Goal: Check status: Check status

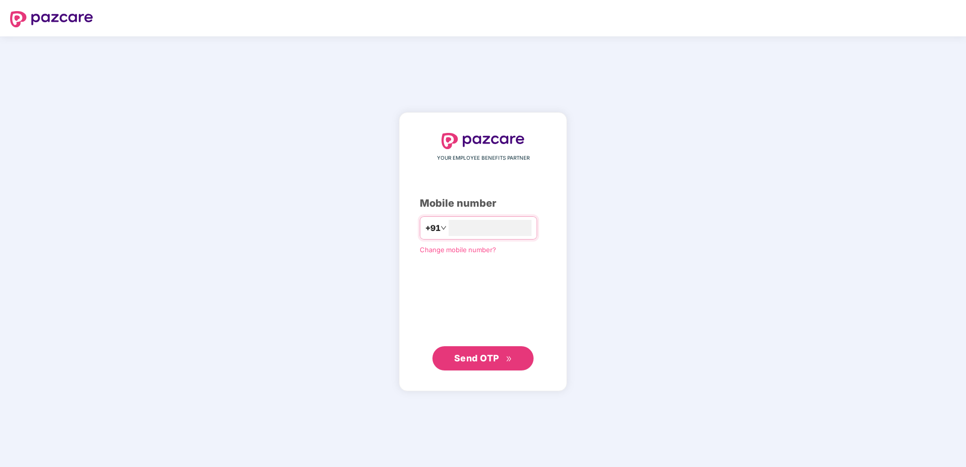
type input "*"
type input "**********"
click link "Change mobile number?" at bounding box center [458, 249] width 76 height 8
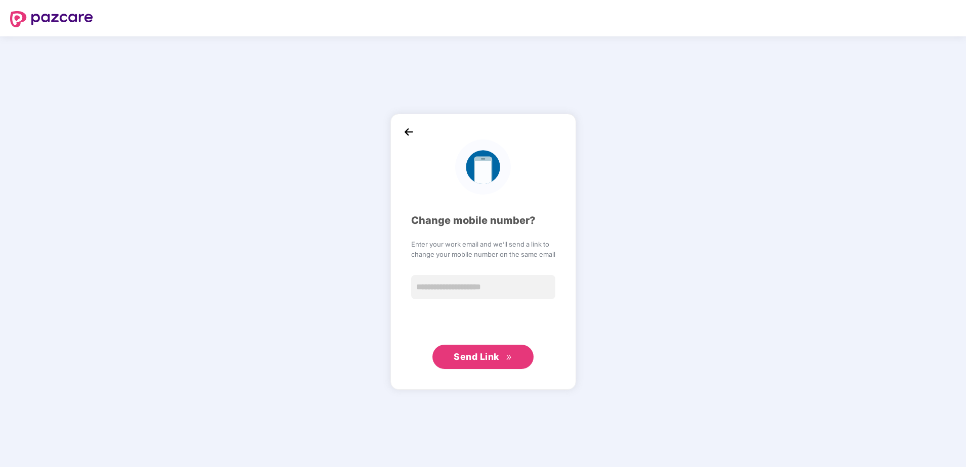
click at [409, 130] on img at bounding box center [408, 131] width 15 height 15
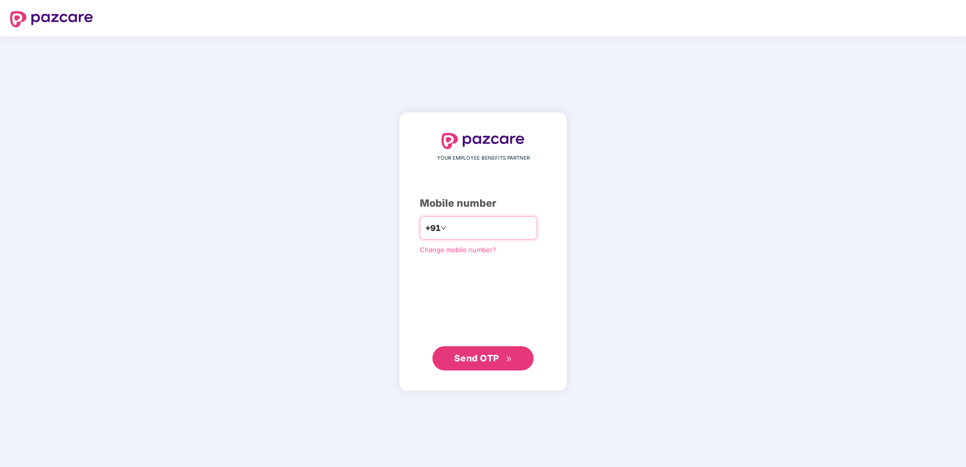
click at [459, 226] on input "number" at bounding box center [489, 228] width 83 height 16
click at [453, 290] on div "**********" at bounding box center [483, 252] width 126 height 238
click at [448, 231] on input "**********" at bounding box center [489, 228] width 83 height 16
type input "**********"
click at [365, 269] on div "**********" at bounding box center [483, 251] width 966 height 431
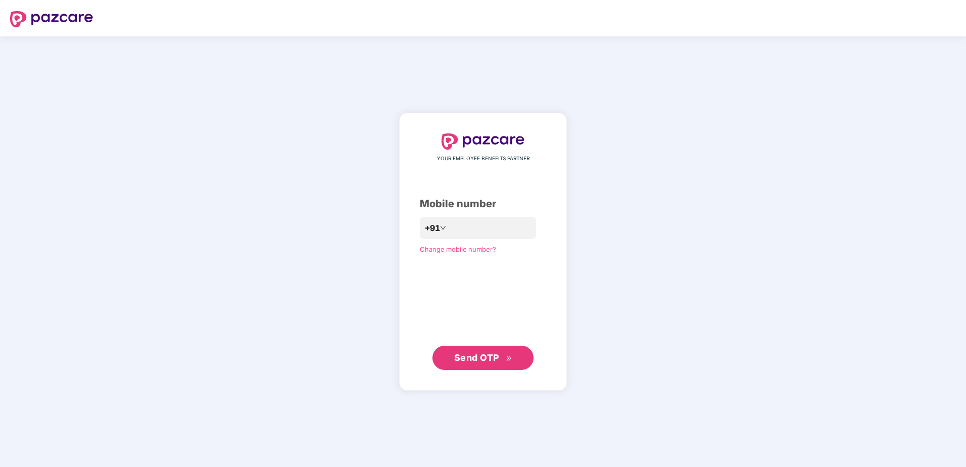
click at [453, 358] on button "Send OTP" at bounding box center [482, 358] width 101 height 24
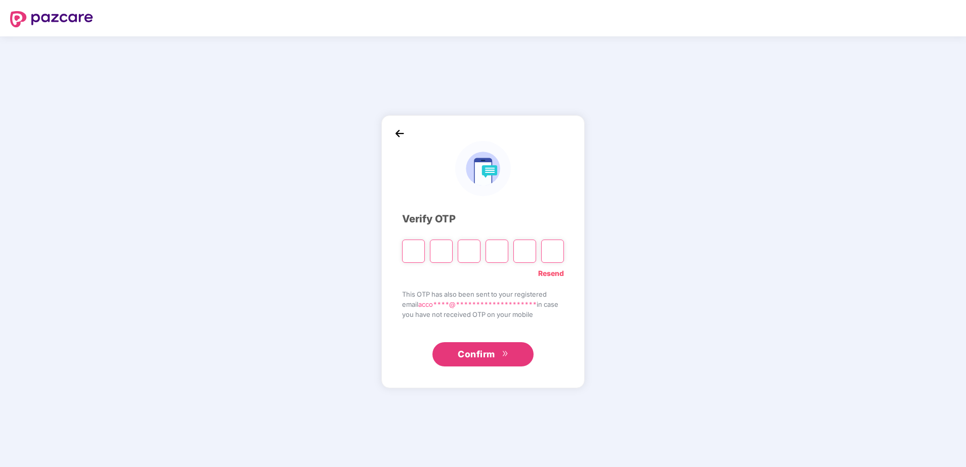
type input "*"
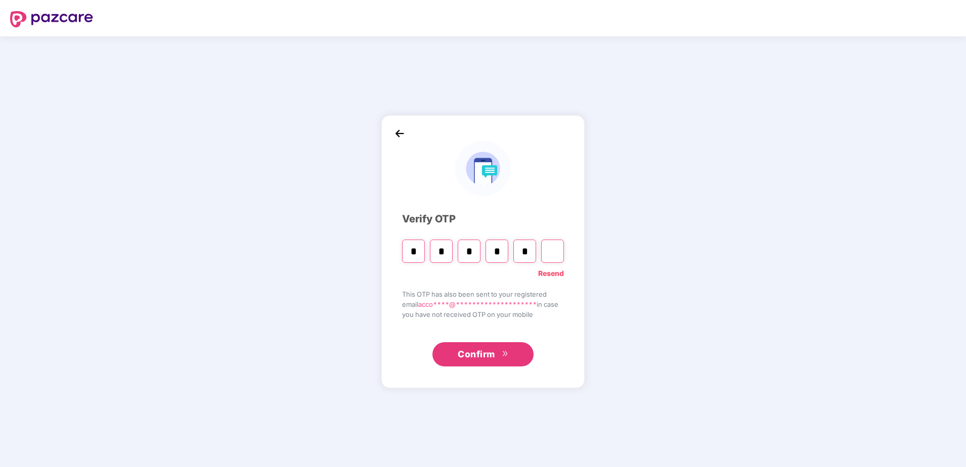
type input "*"
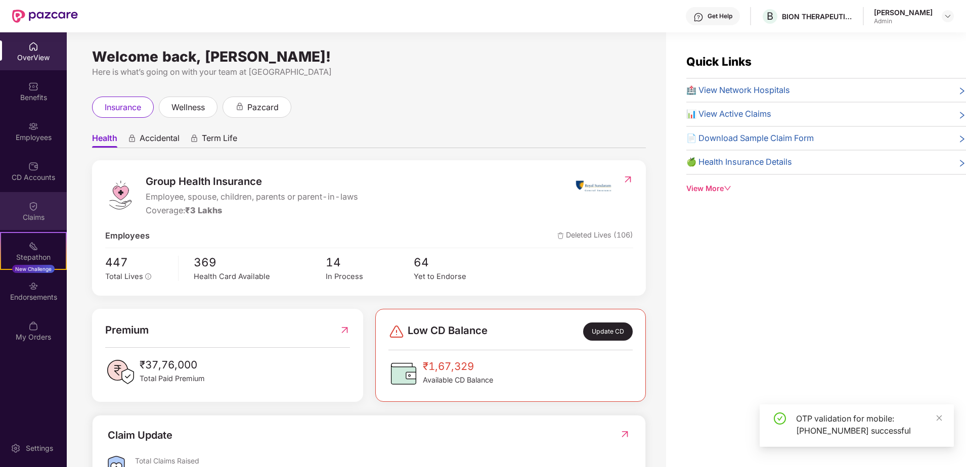
click at [25, 213] on div "Claims" at bounding box center [33, 217] width 67 height 10
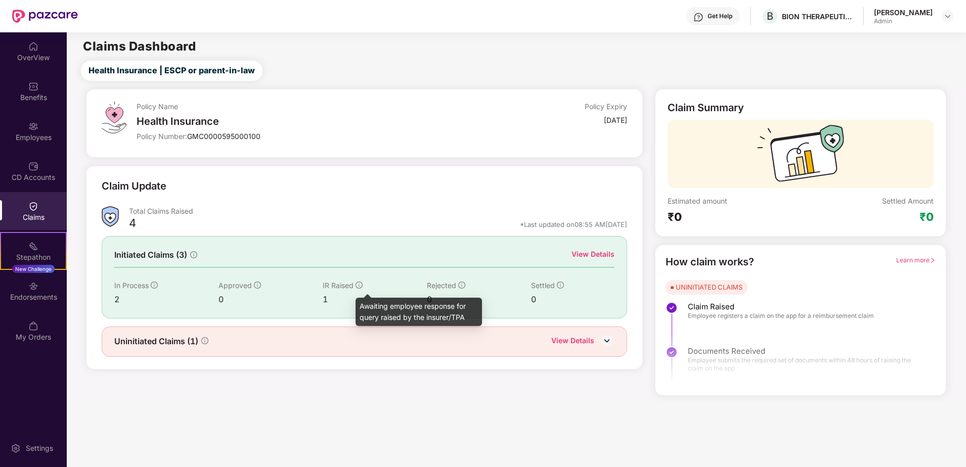
click at [361, 285] on icon "info-circle" at bounding box center [358, 285] width 7 height 7
click at [603, 256] on div "View Details" at bounding box center [592, 254] width 43 height 11
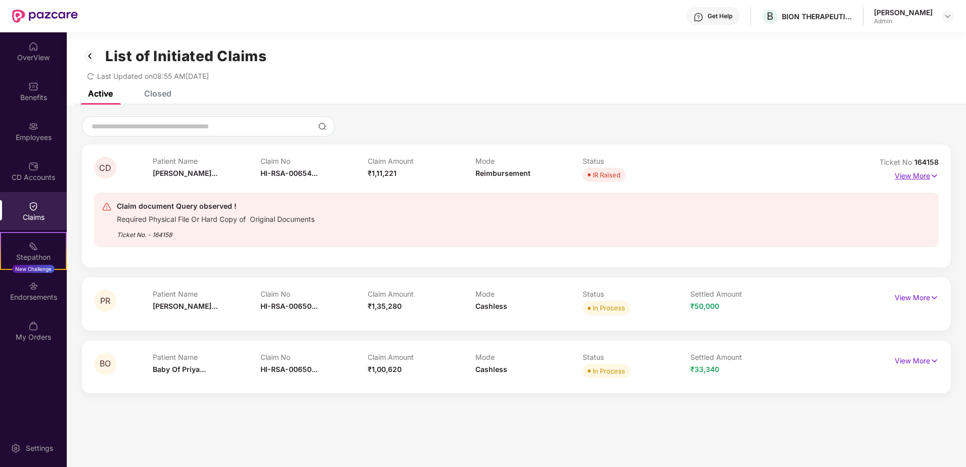
click at [923, 178] on p "View More" at bounding box center [916, 175] width 44 height 14
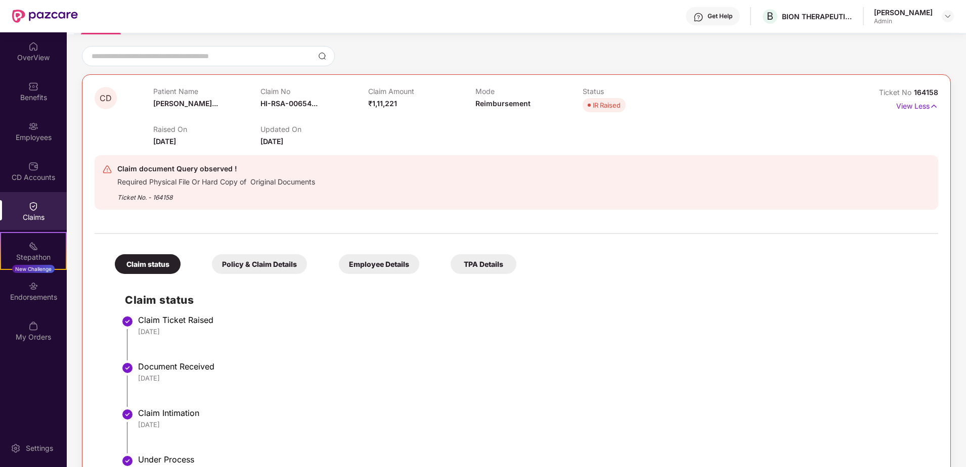
scroll to position [51, 0]
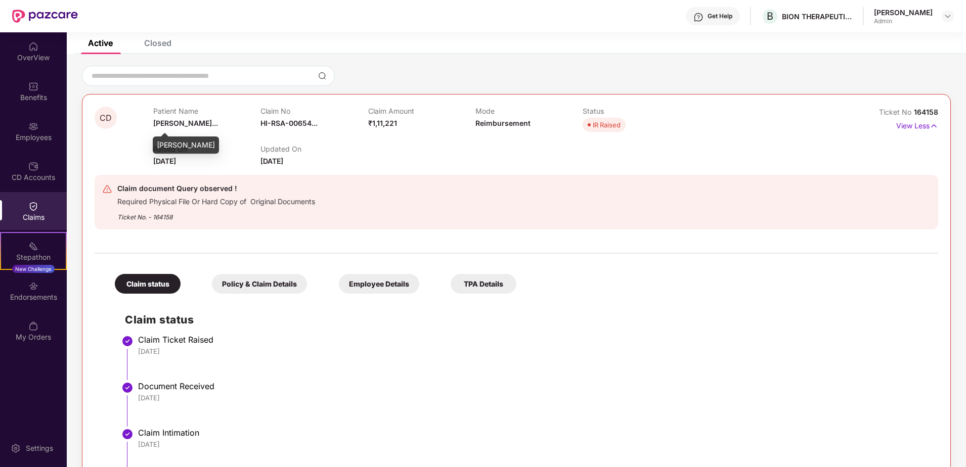
click at [198, 125] on span "Chayanika Dek..." at bounding box center [185, 123] width 65 height 9
click at [272, 279] on div "Policy & Claim Details" at bounding box center [259, 284] width 95 height 20
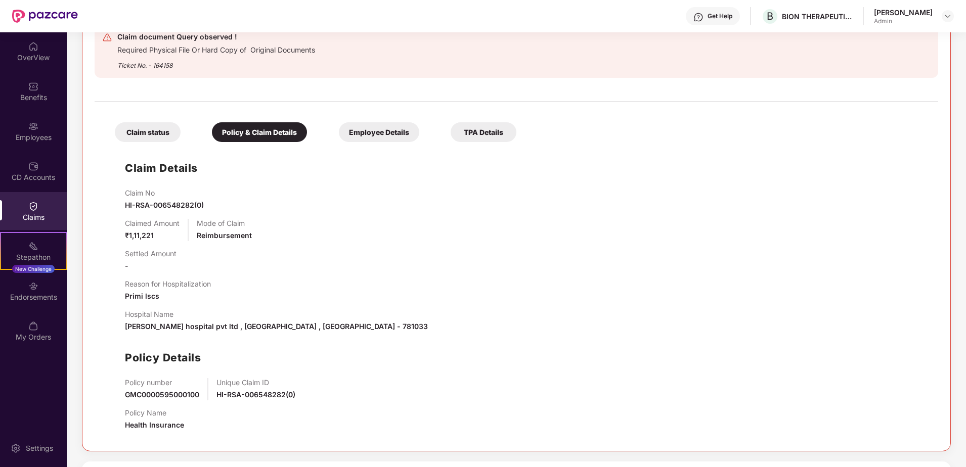
click at [384, 139] on div "Employee Details" at bounding box center [379, 132] width 80 height 20
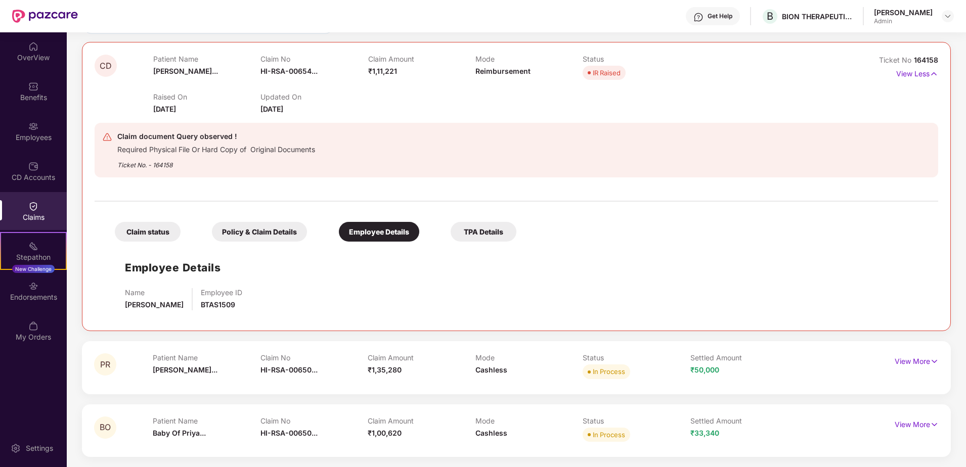
scroll to position [103, 0]
click at [476, 234] on div "TPA Details" at bounding box center [483, 232] width 66 height 20
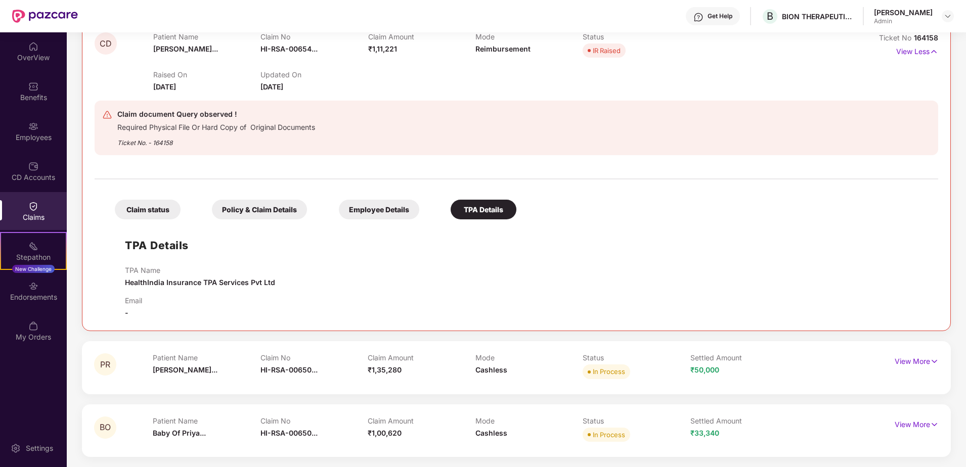
click at [138, 207] on div "Claim status" at bounding box center [148, 210] width 66 height 20
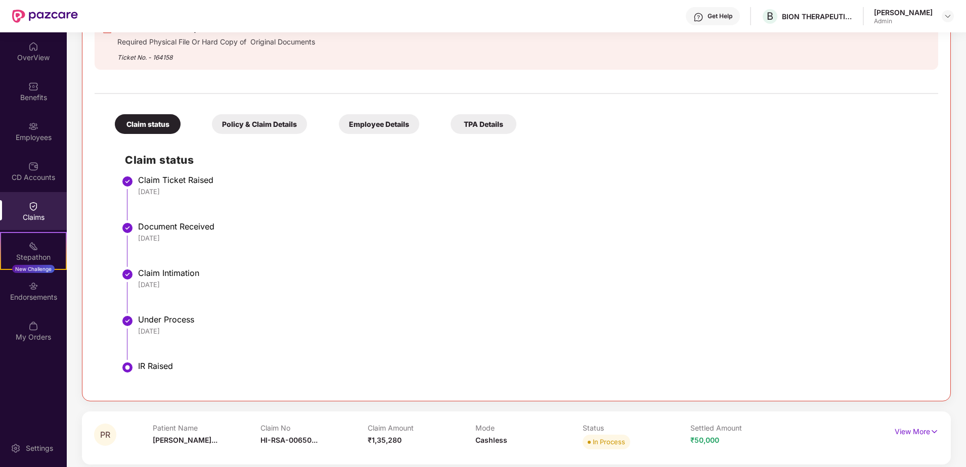
scroll to position [253, 0]
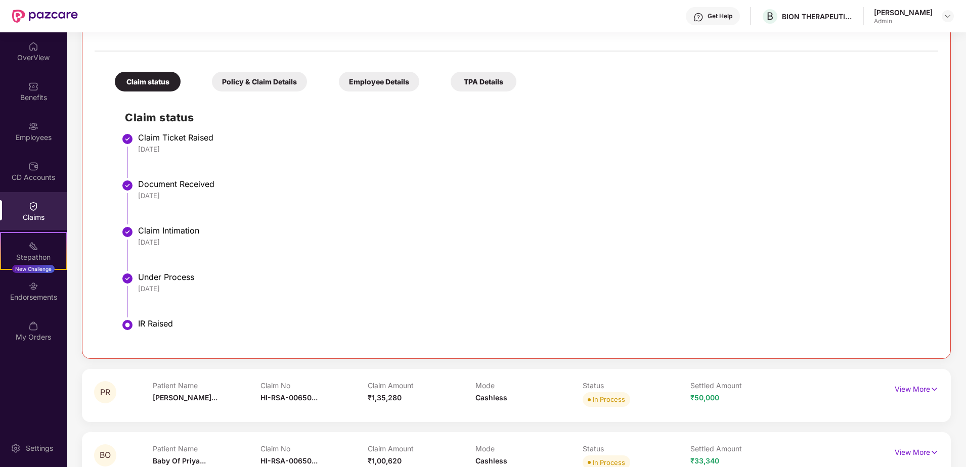
click at [144, 84] on div "Claim status" at bounding box center [148, 82] width 66 height 20
click at [251, 88] on div "Policy & Claim Details" at bounding box center [259, 82] width 95 height 20
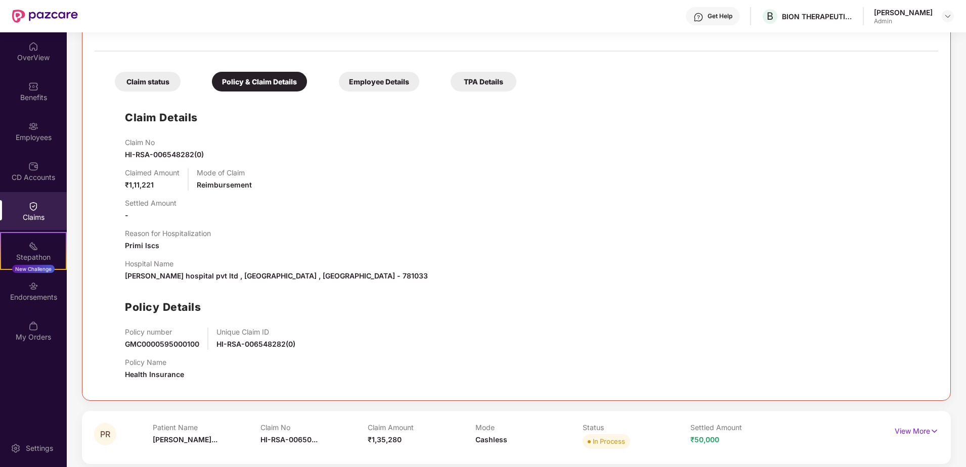
click at [388, 82] on div "Employee Details" at bounding box center [379, 82] width 80 height 20
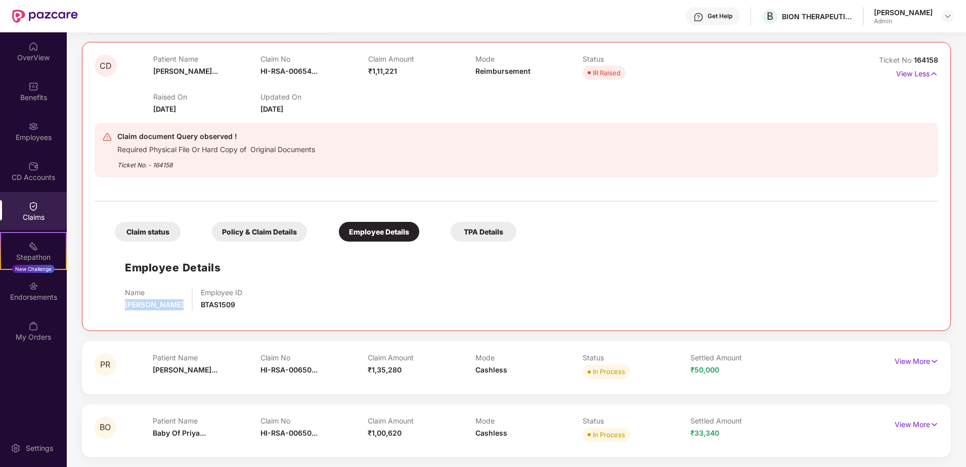
drag, startPoint x: 125, startPoint y: 306, endPoint x: 200, endPoint y: 306, distance: 74.8
click at [200, 306] on div "Name Nayan Mani Kumar Employee ID BTAS1509" at bounding box center [526, 299] width 803 height 22
drag, startPoint x: 117, startPoint y: 152, endPoint x: 331, endPoint y: 153, distance: 213.8
click at [331, 153] on div "Claim document Query observed ! Required Physical File Or Hard Copy of Original…" at bounding box center [447, 149] width 690 height 39
click at [468, 239] on div "TPA Details" at bounding box center [483, 232] width 66 height 20
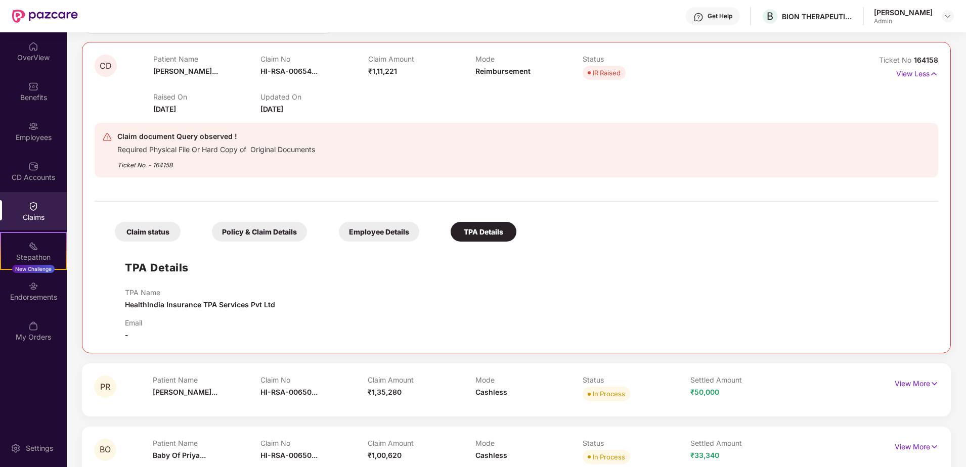
scroll to position [125, 0]
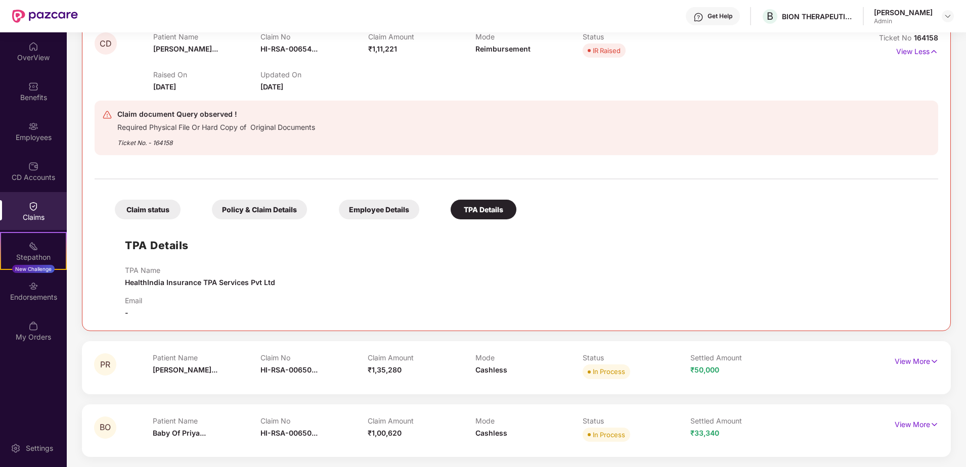
click at [150, 218] on div "Claim status" at bounding box center [148, 210] width 66 height 20
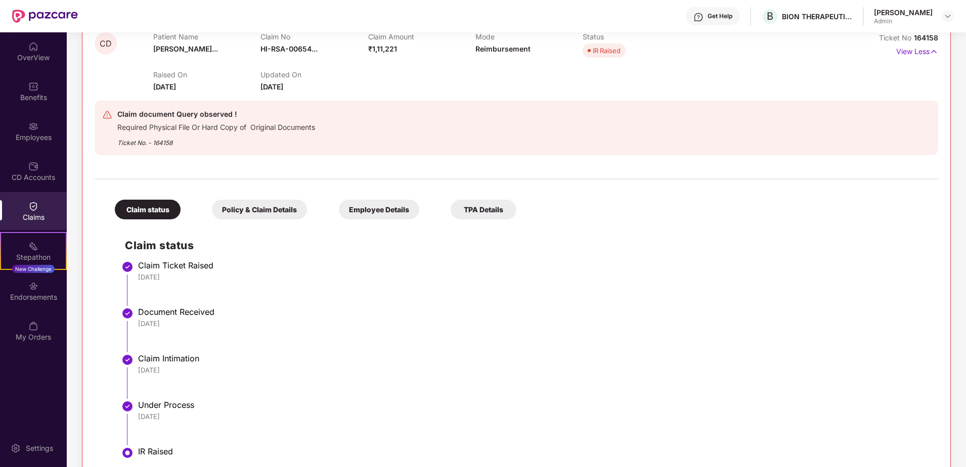
scroll to position [253, 0]
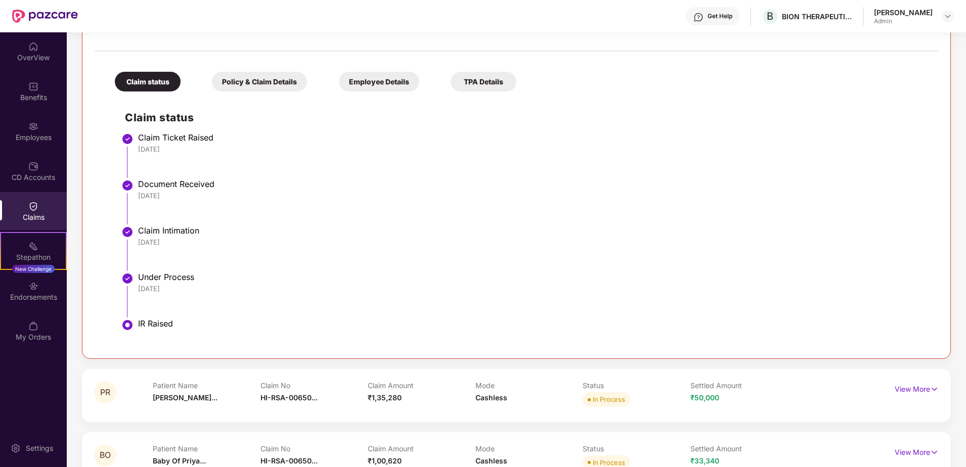
click at [374, 83] on div "Employee Details" at bounding box center [379, 82] width 80 height 20
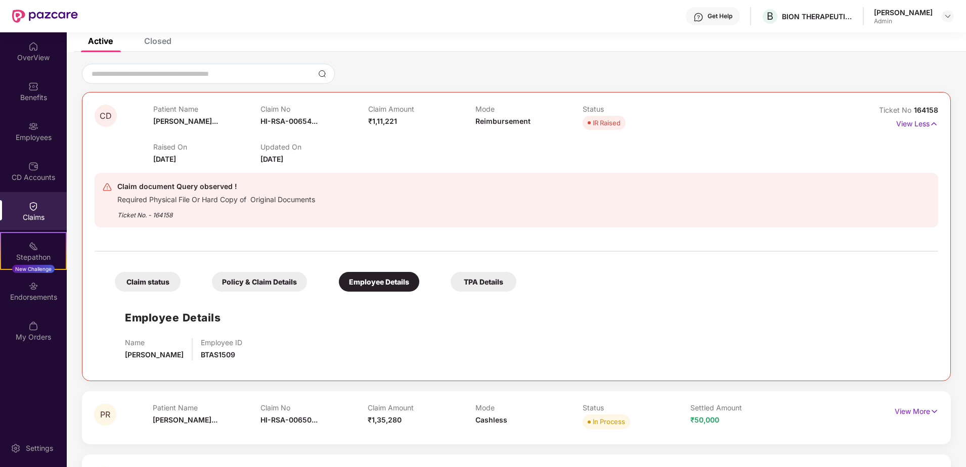
scroll to position [52, 0]
drag, startPoint x: 154, startPoint y: 119, endPoint x: 205, endPoint y: 122, distance: 50.6
click at [205, 122] on span "Chayanika Dek..." at bounding box center [185, 121] width 65 height 9
click at [248, 168] on div "Claim document Query observed ! Required Physical File Or Hard Copy of Original…" at bounding box center [516, 200] width 843 height 71
click at [158, 287] on div "Claim status" at bounding box center [148, 282] width 66 height 20
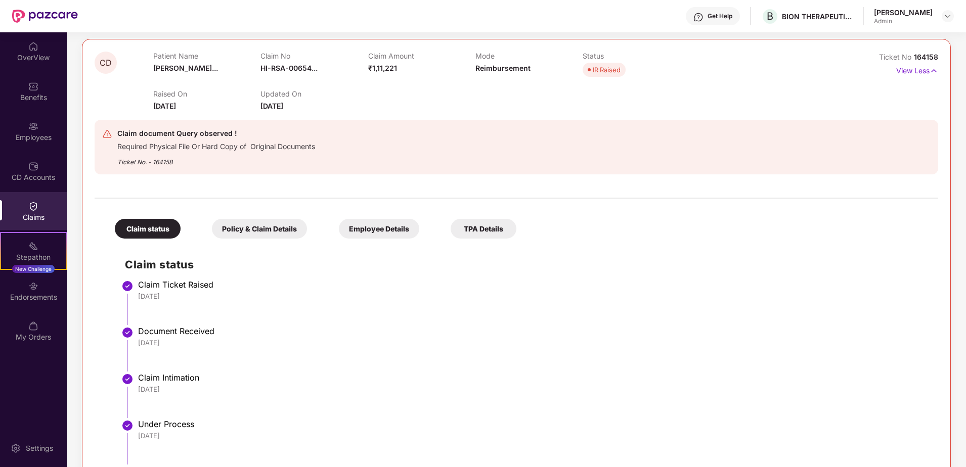
scroll to position [204, 0]
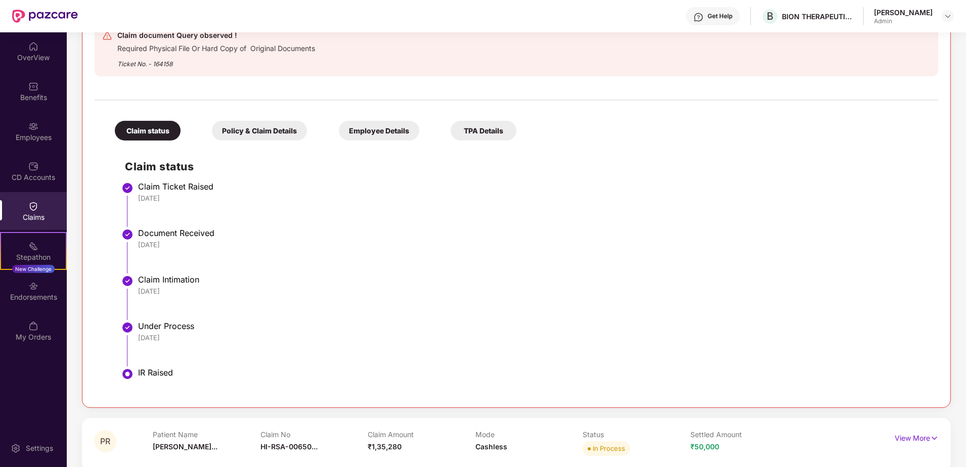
click at [292, 125] on div "Policy & Claim Details" at bounding box center [259, 131] width 95 height 20
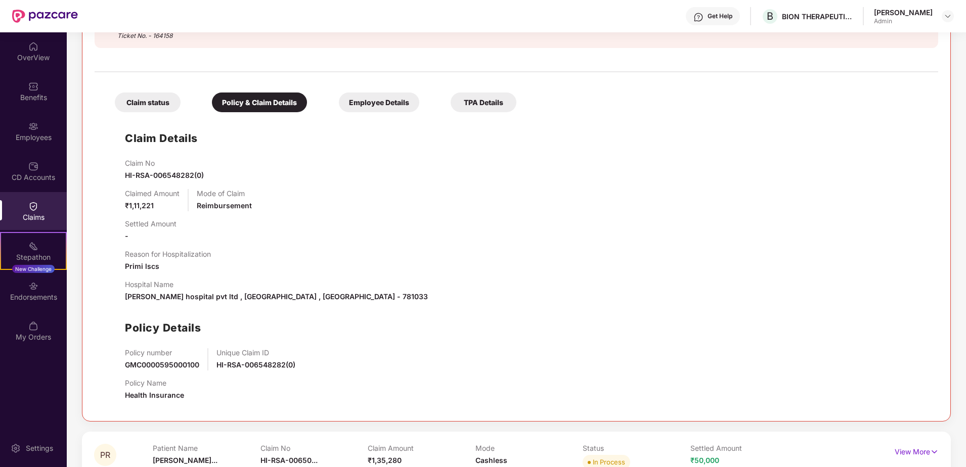
scroll to position [254, 0]
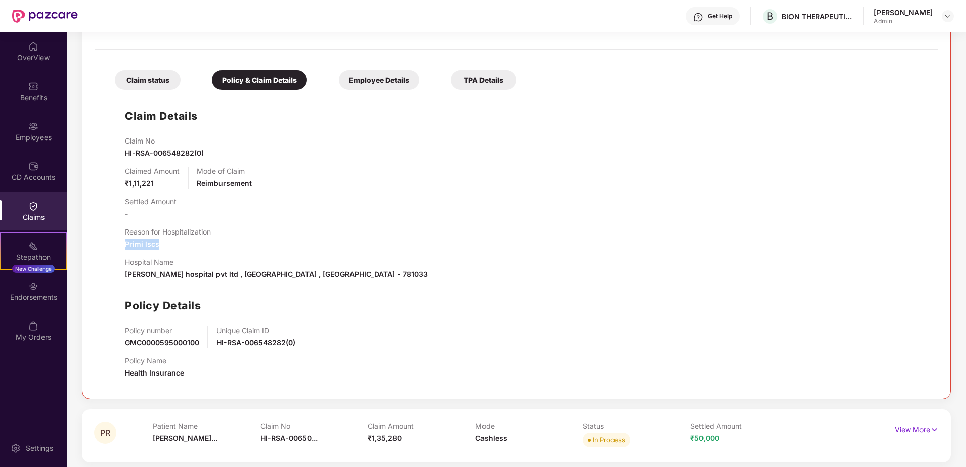
drag, startPoint x: 124, startPoint y: 245, endPoint x: 161, endPoint y: 245, distance: 36.9
click at [161, 245] on div "Claim Details Claim No HI-RSA-006548282(0) Claimed Amount ₹1,11,221 Mode of Cla…" at bounding box center [516, 241] width 823 height 292
click at [313, 265] on div "Hospital Name Akanksha hospital pvt ltd , Guwahati , Assam - 781033" at bounding box center [526, 269] width 803 height 22
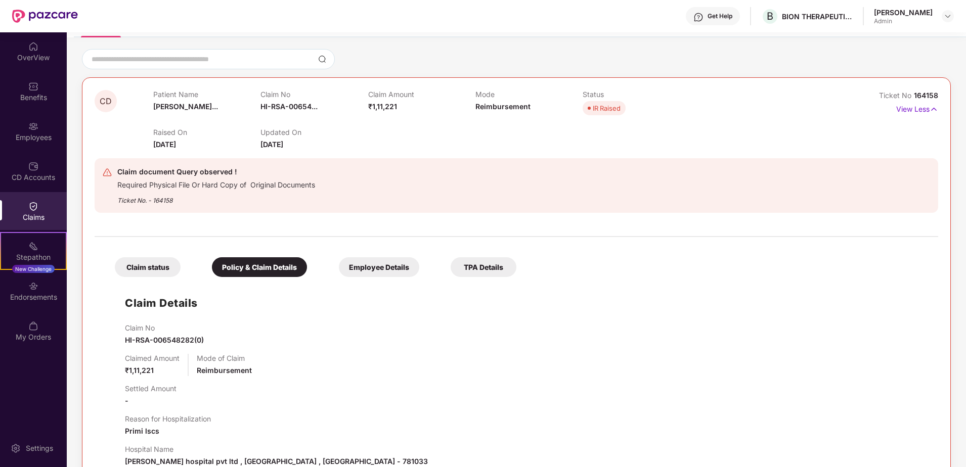
scroll to position [52, 0]
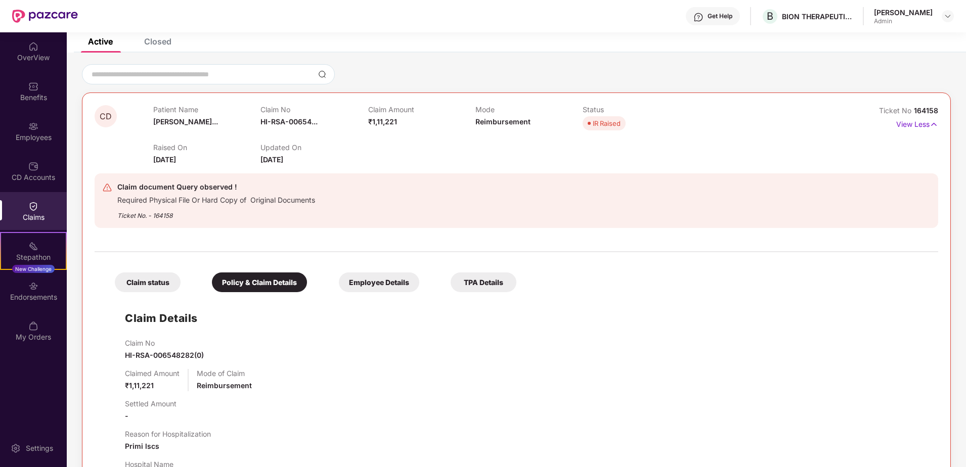
drag, startPoint x: 157, startPoint y: 160, endPoint x: 209, endPoint y: 163, distance: 52.6
click at [209, 163] on div "Raised On 09 Aug 2025" at bounding box center [206, 154] width 107 height 22
drag, startPoint x: 209, startPoint y: 163, endPoint x: 281, endPoint y: 161, distance: 71.8
click at [281, 161] on span "20 Aug 2025" at bounding box center [271, 159] width 23 height 9
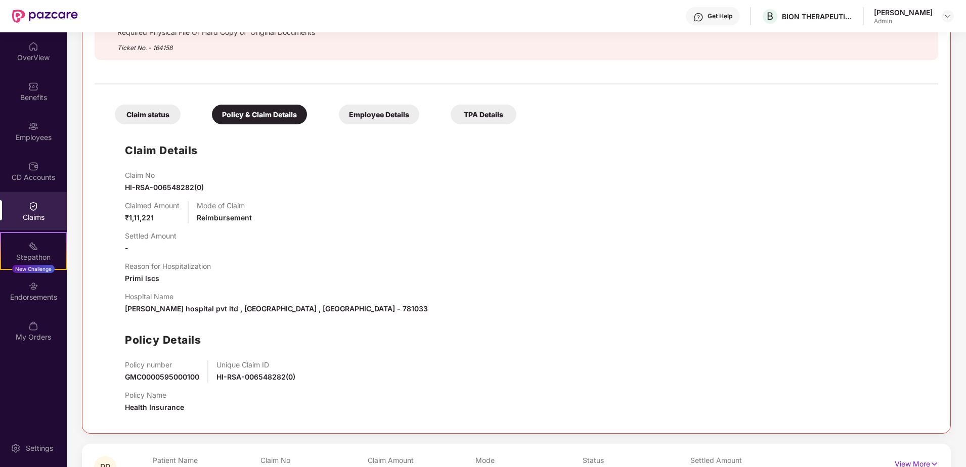
scroll to position [254, 0]
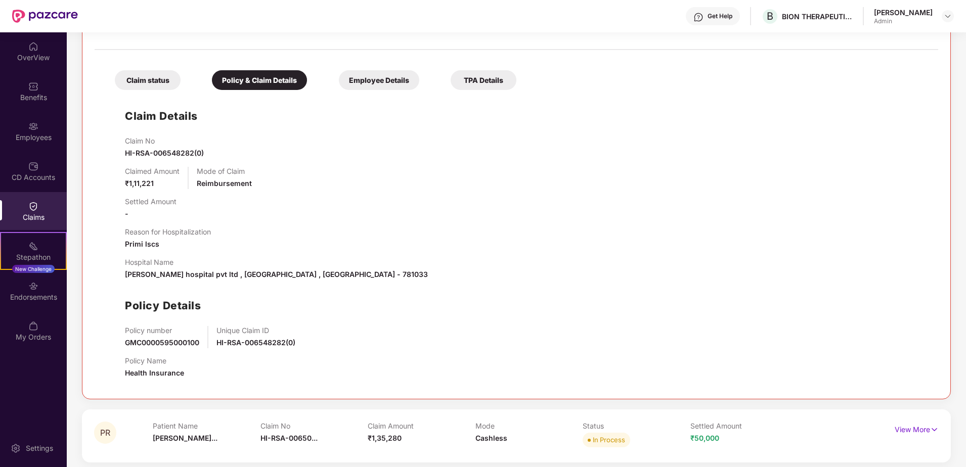
click at [486, 85] on div "TPA Details" at bounding box center [483, 80] width 66 height 20
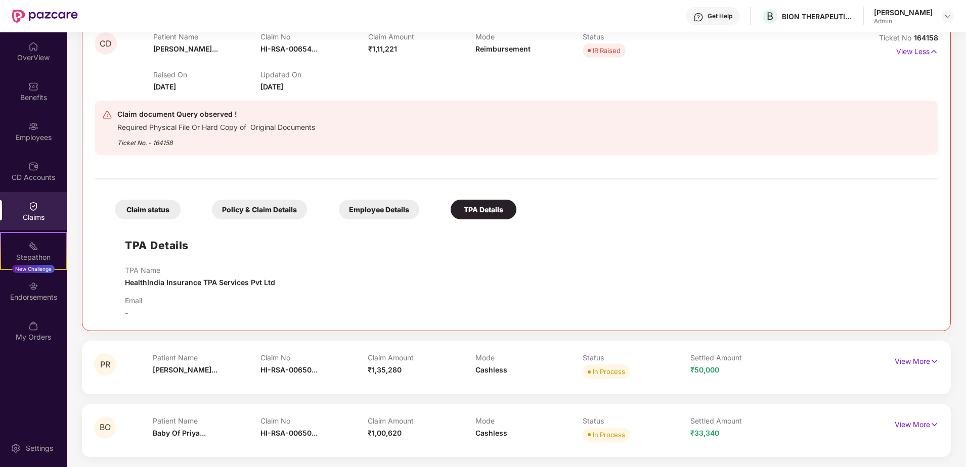
scroll to position [0, 0]
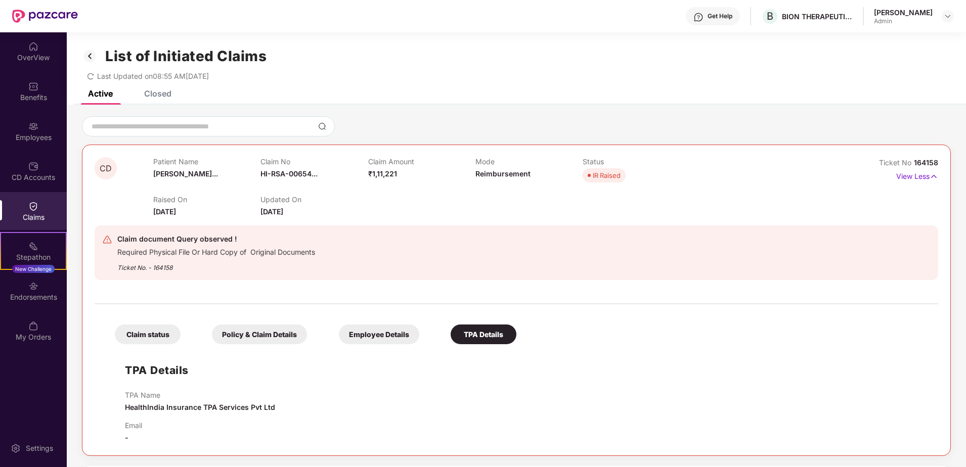
click at [156, 93] on div "Closed" at bounding box center [157, 93] width 27 height 10
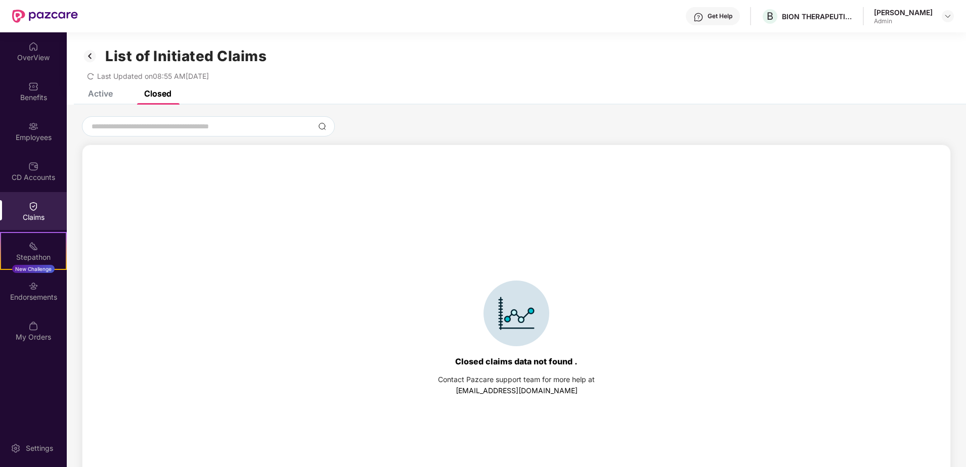
click at [97, 91] on div "Active" at bounding box center [100, 93] width 25 height 10
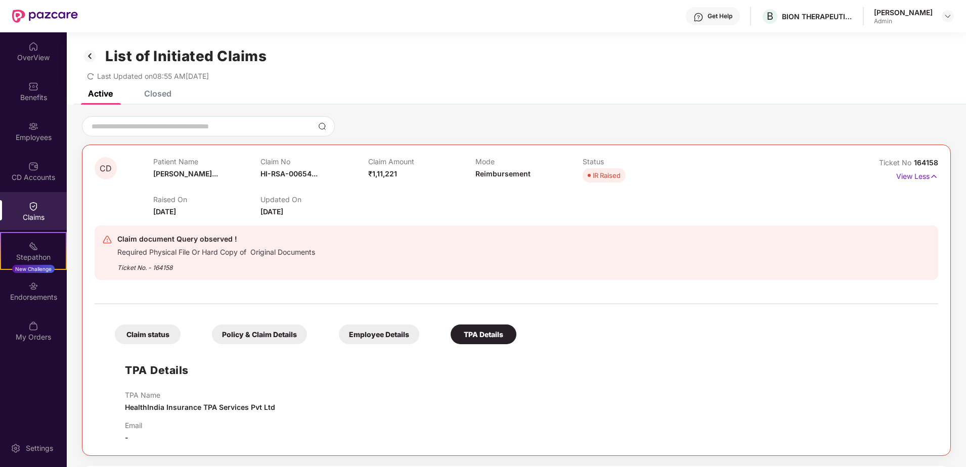
click at [89, 57] on img at bounding box center [90, 56] width 16 height 17
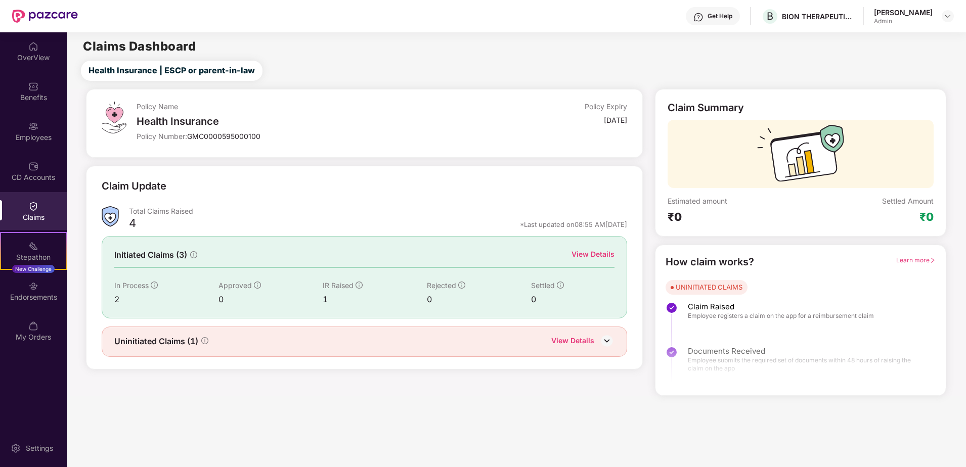
click at [600, 255] on div "View Details" at bounding box center [592, 254] width 43 height 11
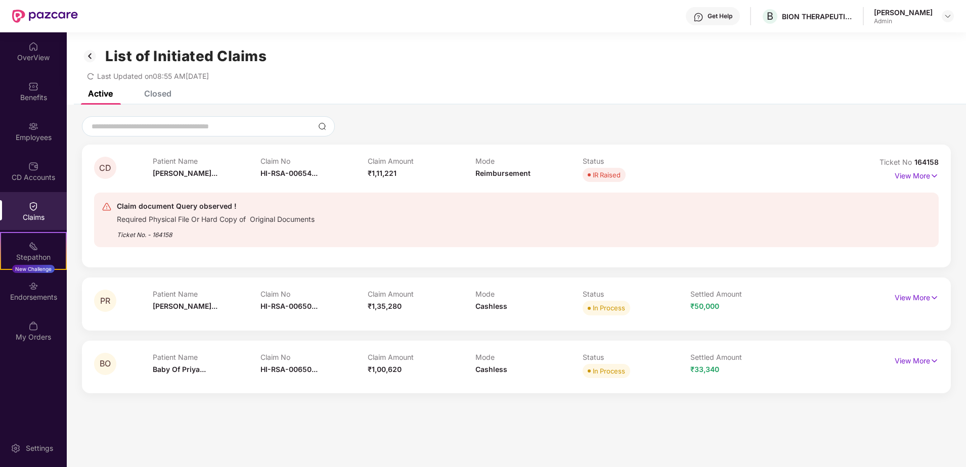
click at [92, 62] on img at bounding box center [90, 56] width 16 height 17
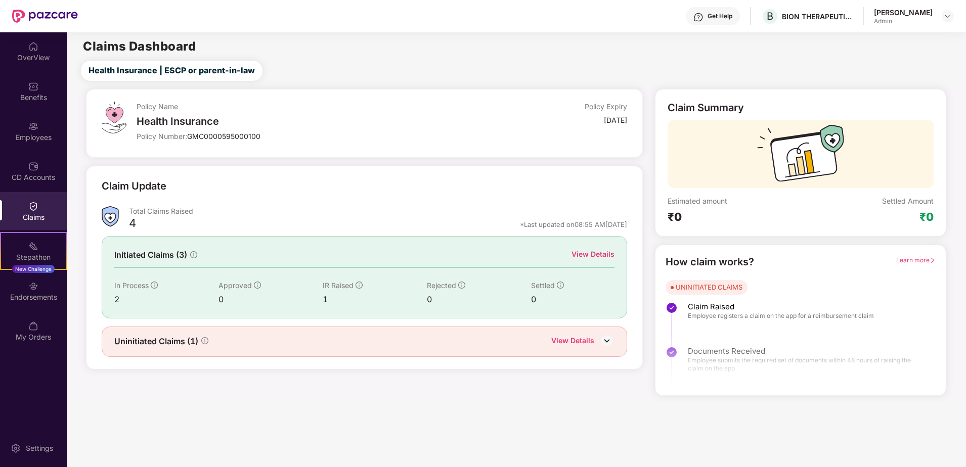
click at [584, 336] on div "View Details" at bounding box center [572, 341] width 43 height 13
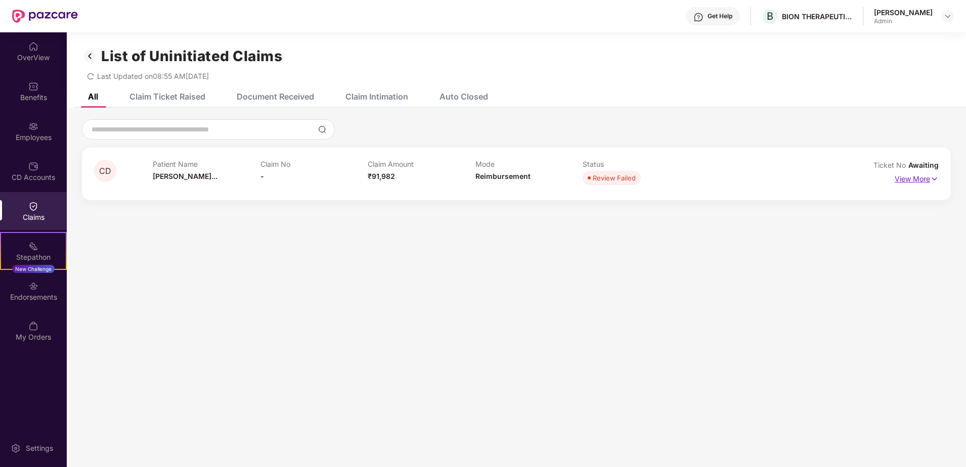
click at [904, 178] on p "View More" at bounding box center [916, 178] width 44 height 14
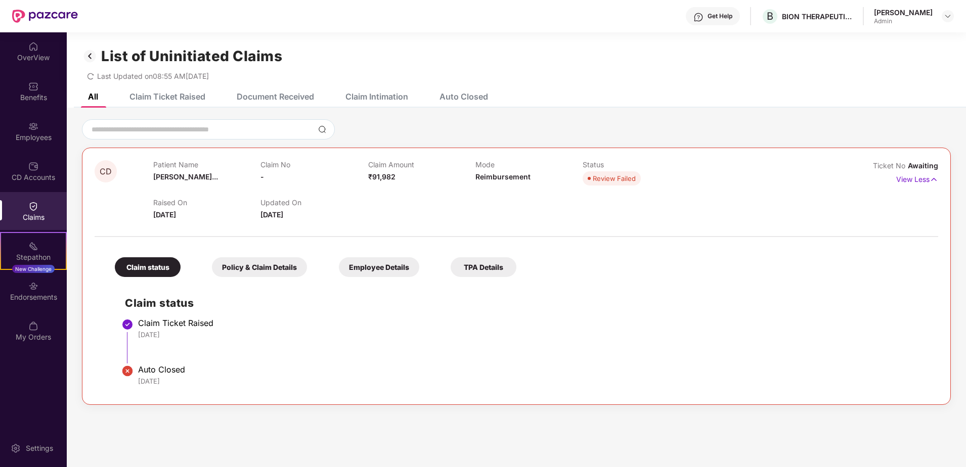
click at [265, 267] on div "Policy & Claim Details" at bounding box center [259, 267] width 95 height 20
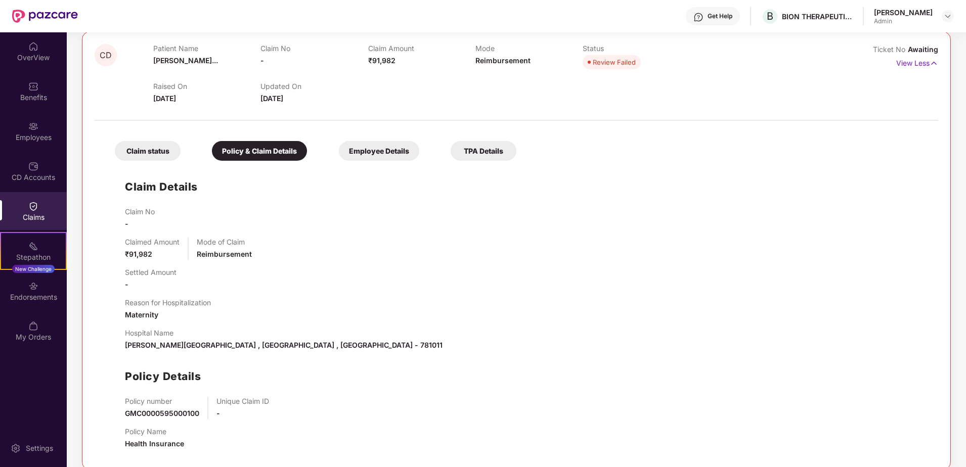
scroll to position [129, 0]
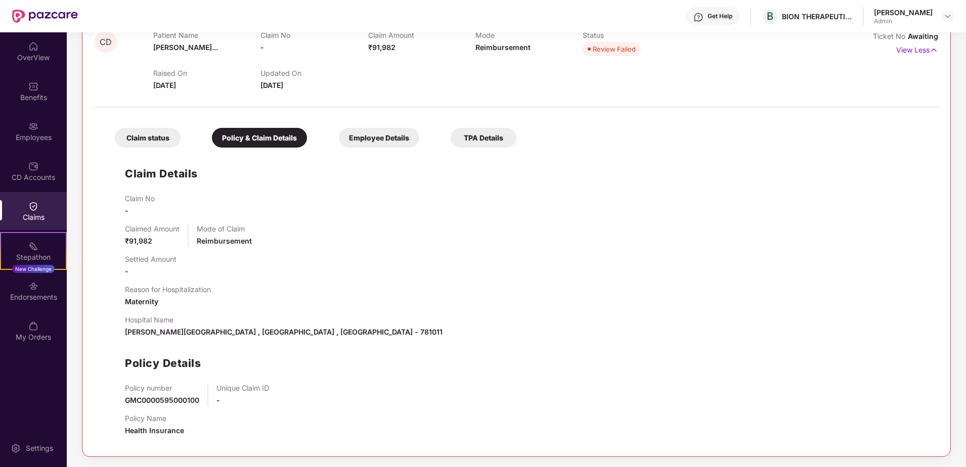
click at [387, 141] on div "Employee Details" at bounding box center [379, 138] width 80 height 20
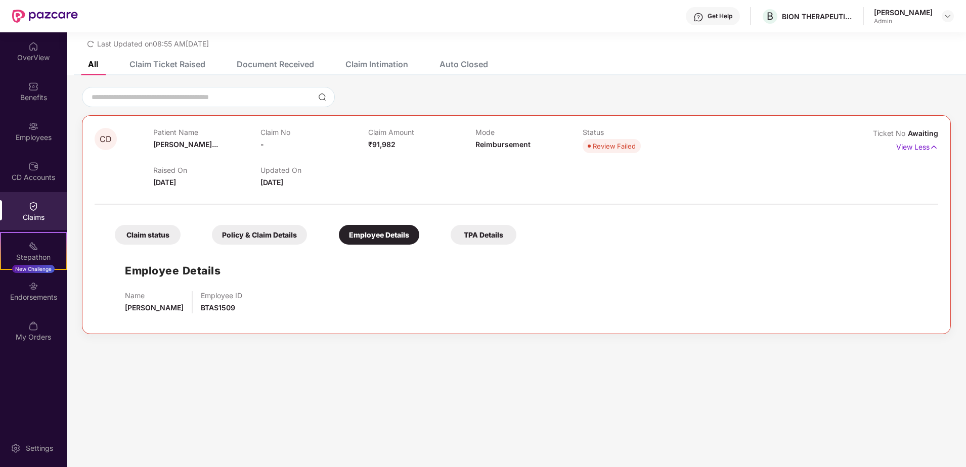
scroll to position [32, 0]
click at [467, 242] on div "TPA Details" at bounding box center [483, 235] width 66 height 20
